Goal: Transaction & Acquisition: Obtain resource

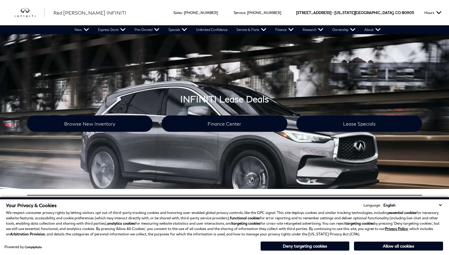
scroll to position [220, 0]
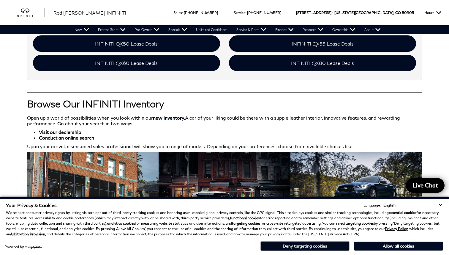
click at [282, 249] on button "Deny targeting cookies" at bounding box center [304, 246] width 89 height 10
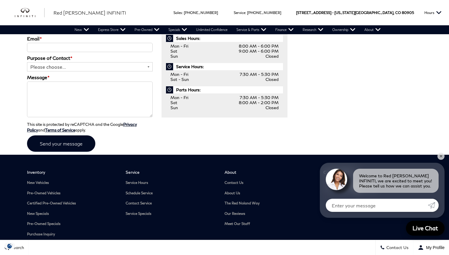
scroll to position [871, 0]
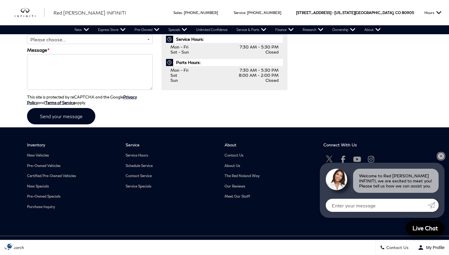
click at [439, 154] on link "✕" at bounding box center [441, 155] width 7 height 7
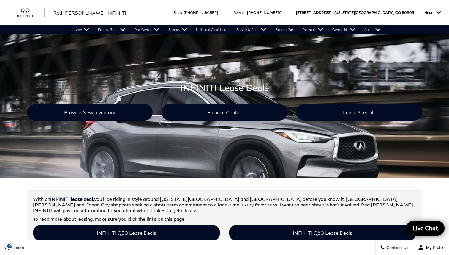
scroll to position [0, 0]
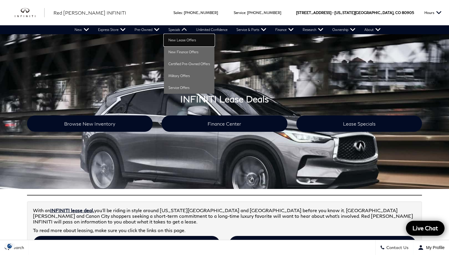
click at [177, 39] on link "New Lease Offers" at bounding box center [189, 40] width 50 height 12
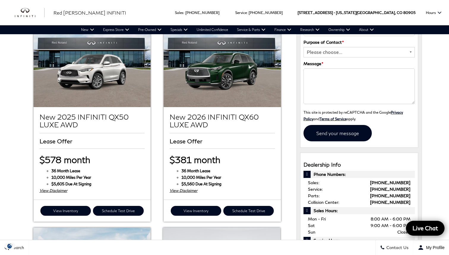
scroll to position [117, 0]
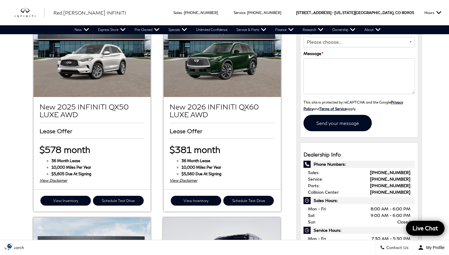
click at [0, 70] on div "Sales : Call sales Phone Number 719-215-8318 Service : Call service Phone Numbe…" at bounding box center [224, 241] width 449 height 716
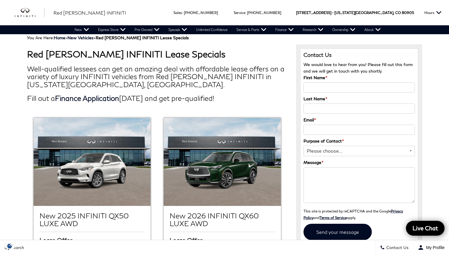
scroll to position [0, 0]
